Goal: Transaction & Acquisition: Purchase product/service

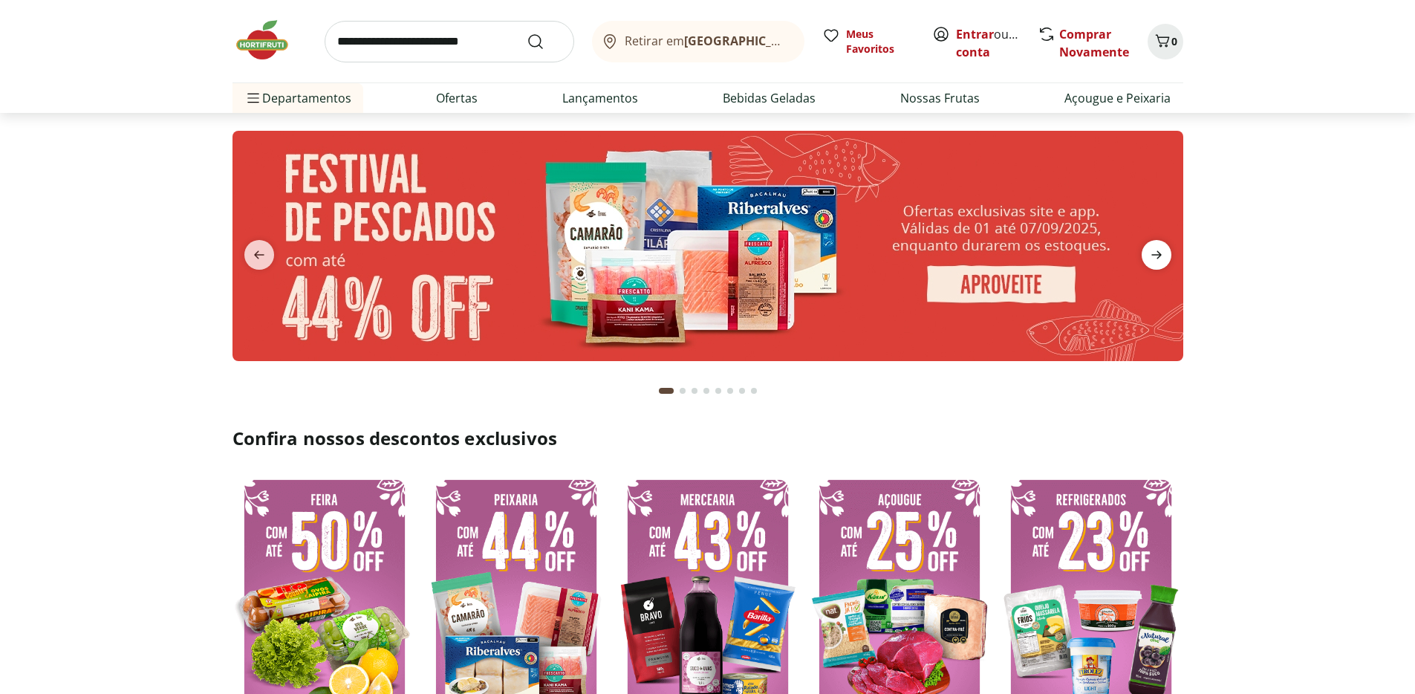
click at [1152, 247] on icon "next" at bounding box center [1157, 255] width 18 height 18
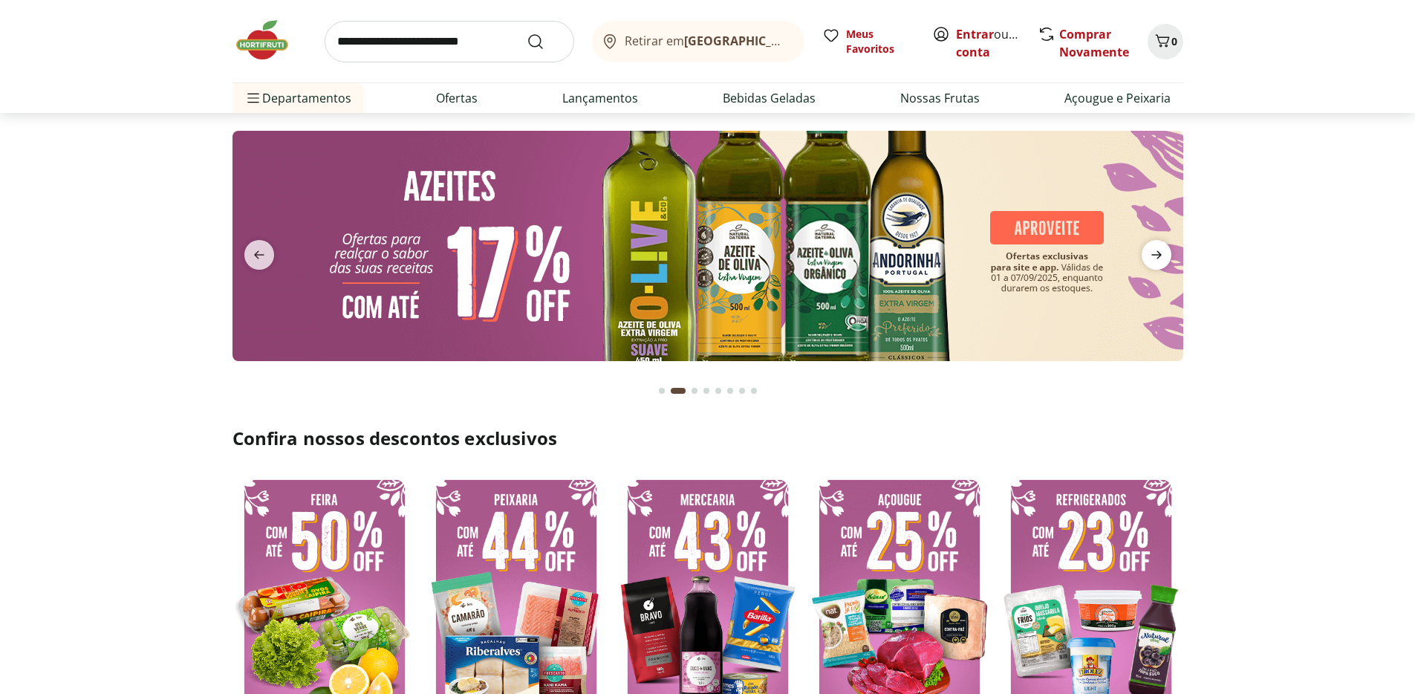
click at [1152, 247] on icon "next" at bounding box center [1157, 255] width 18 height 18
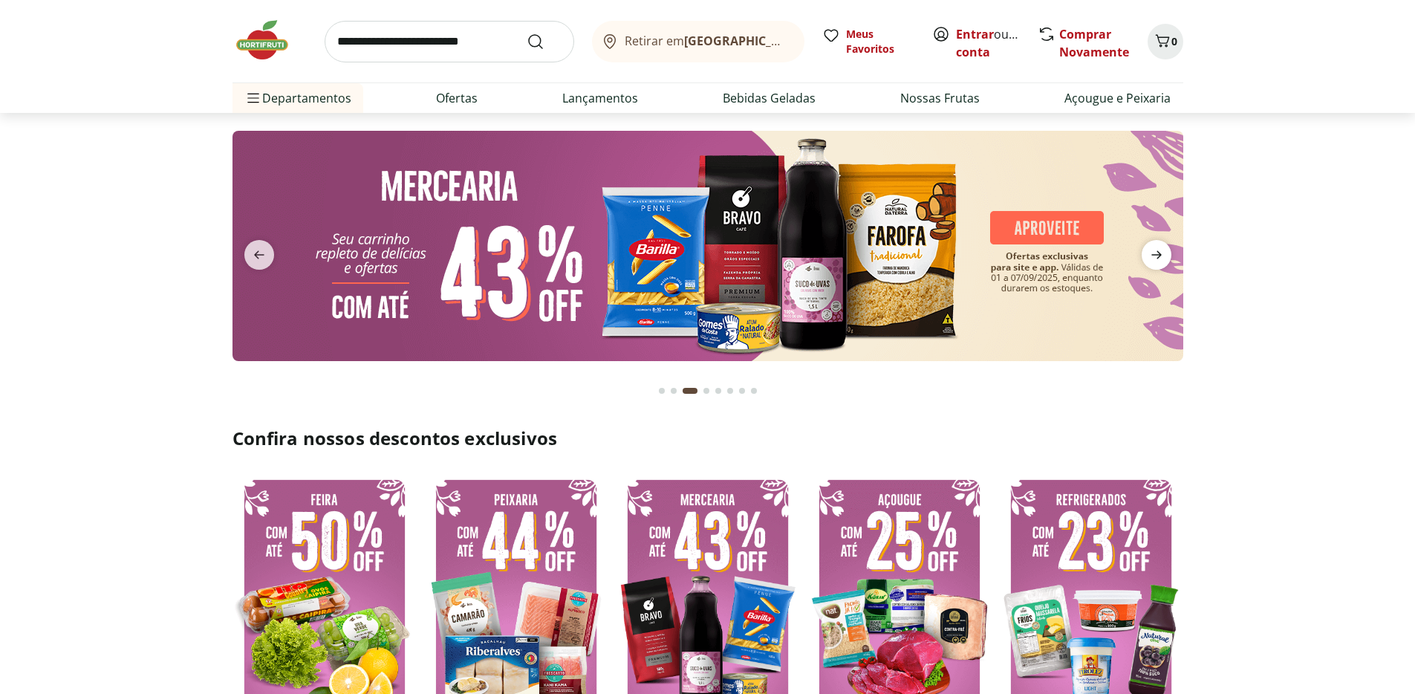
click at [1152, 247] on icon "next" at bounding box center [1157, 255] width 18 height 18
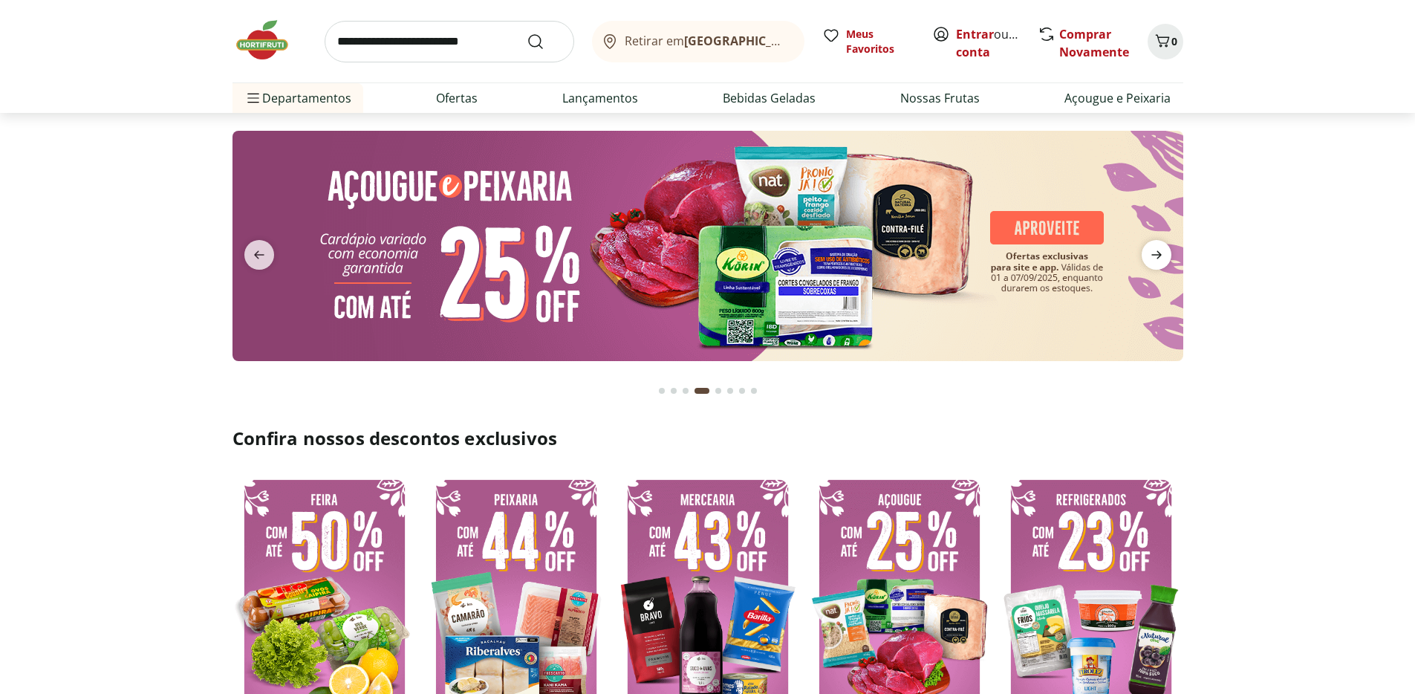
click at [1152, 247] on icon "next" at bounding box center [1157, 255] width 18 height 18
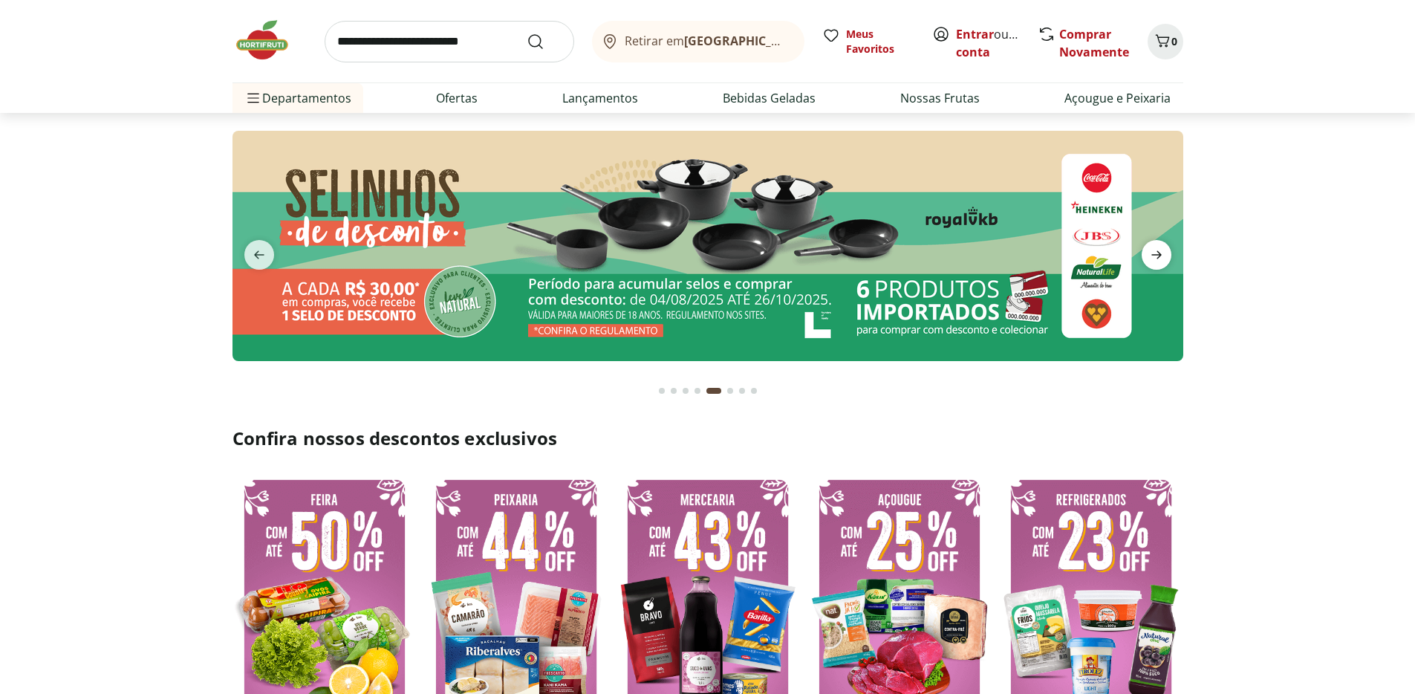
click at [1152, 247] on icon "next" at bounding box center [1157, 255] width 18 height 18
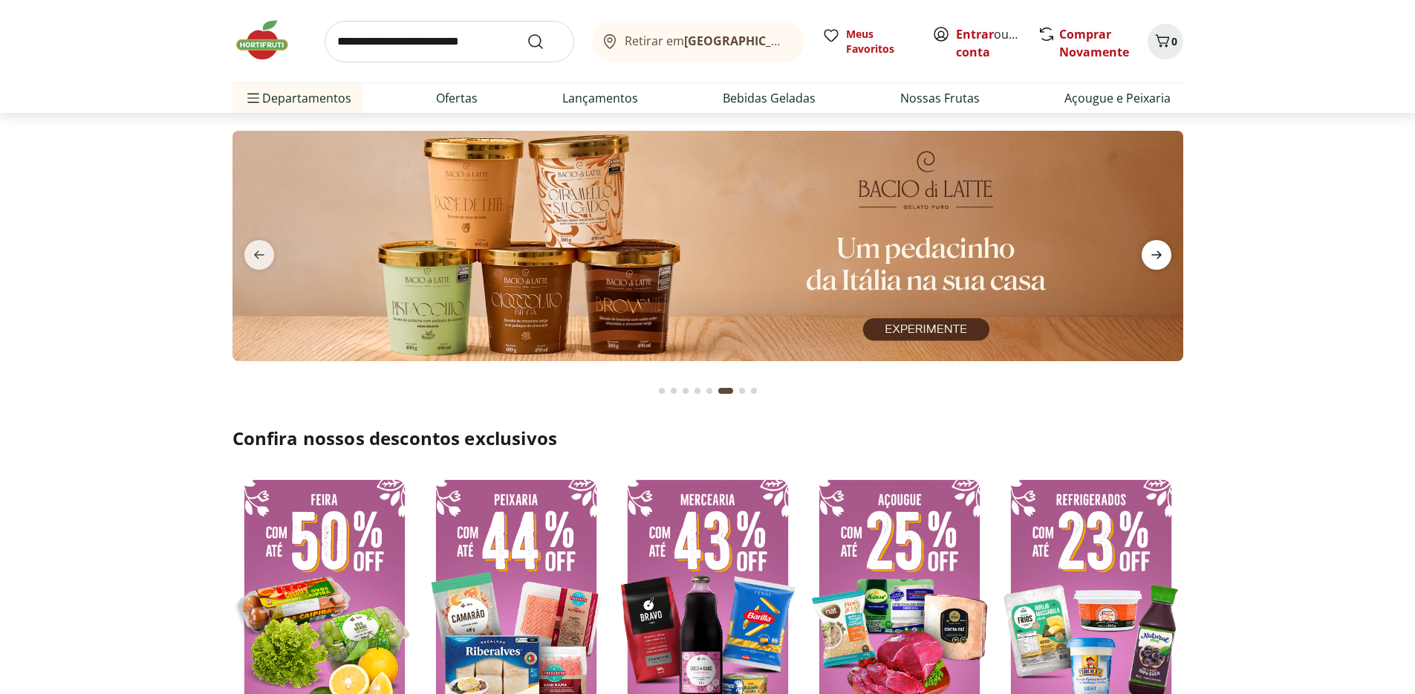
click at [1152, 247] on icon "next" at bounding box center [1157, 255] width 18 height 18
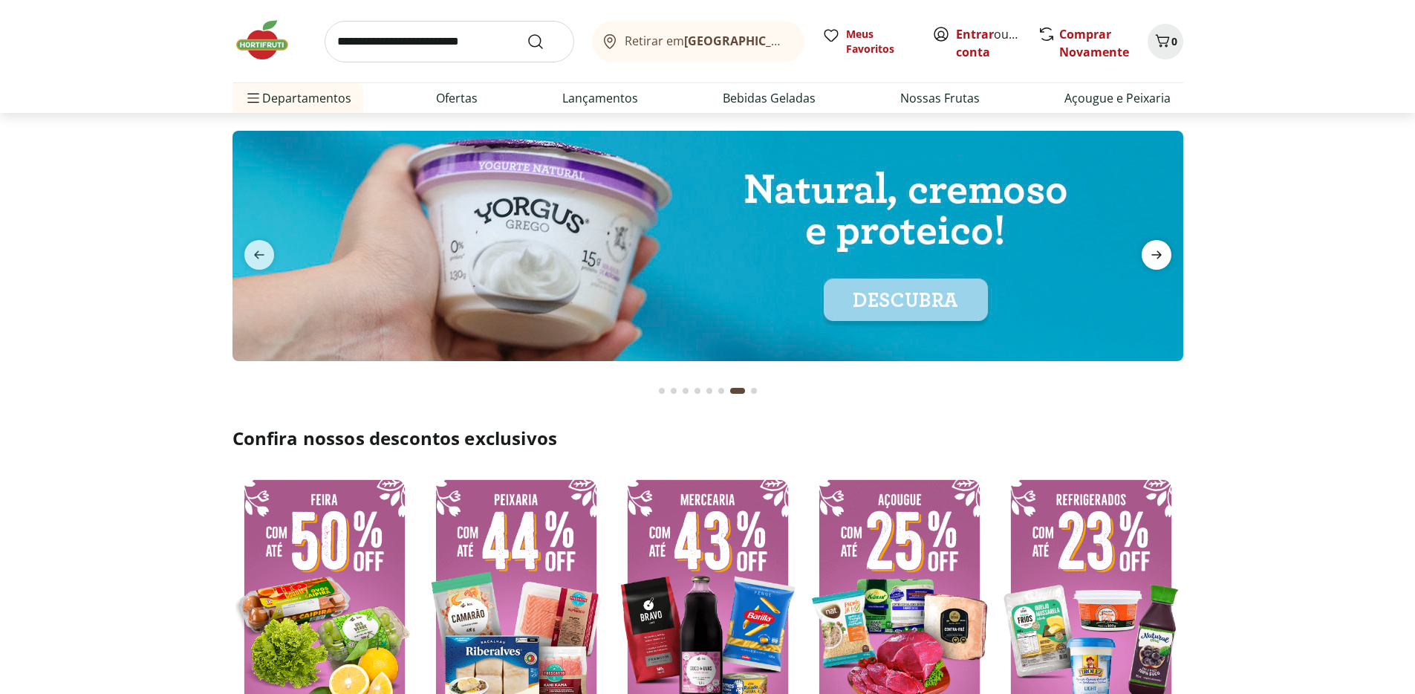
click at [1152, 247] on icon "next" at bounding box center [1157, 255] width 18 height 18
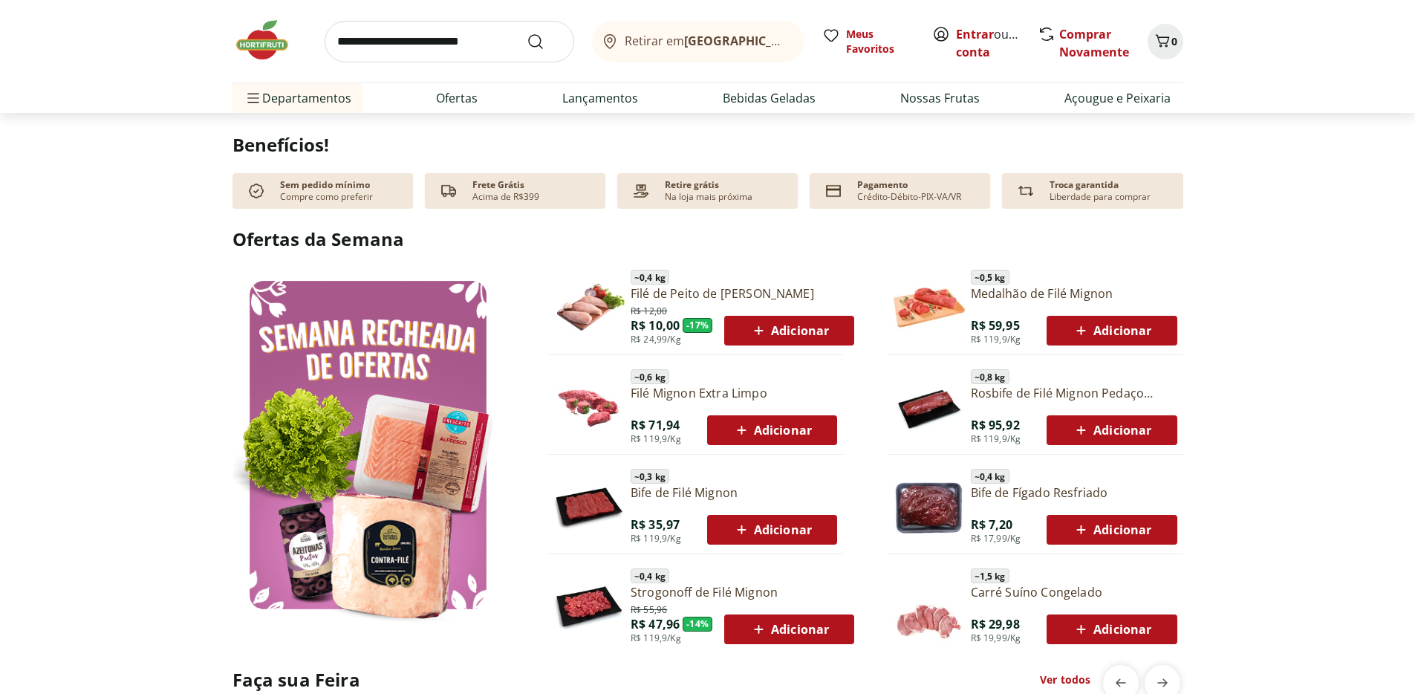
scroll to position [606, 0]
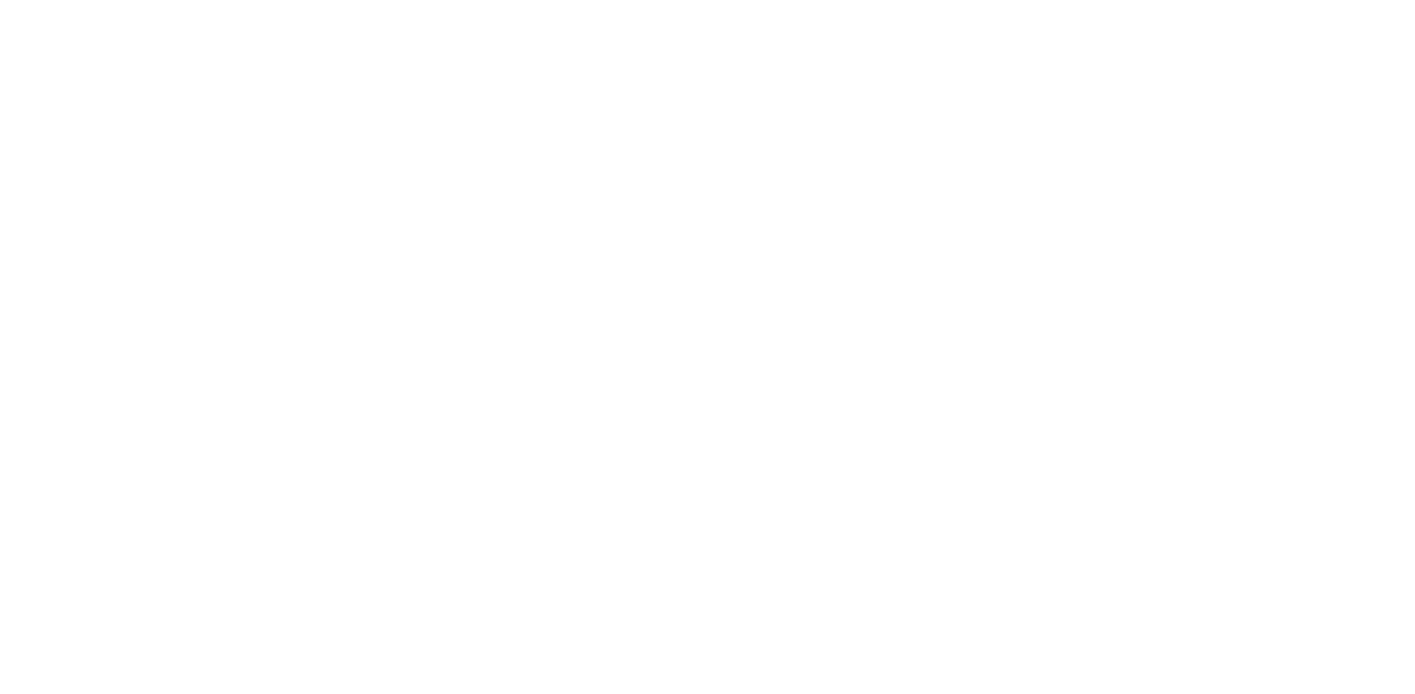
select select "**********"
